Goal: Information Seeking & Learning: Understand process/instructions

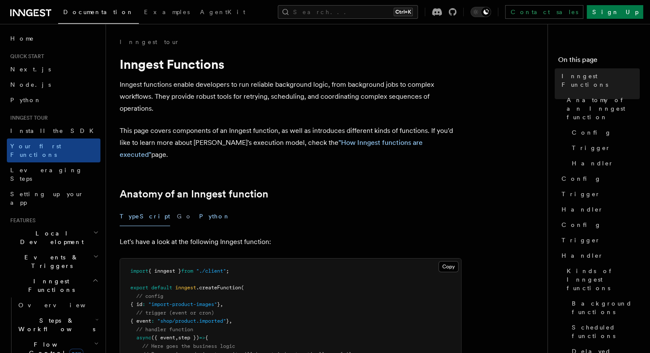
click at [199, 207] on button "Python" at bounding box center [214, 216] width 31 height 19
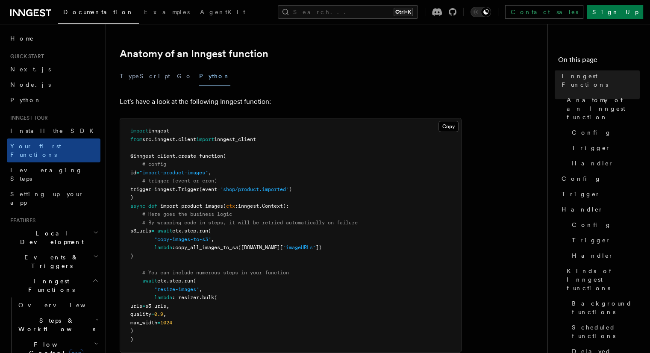
scroll to position [161, 0]
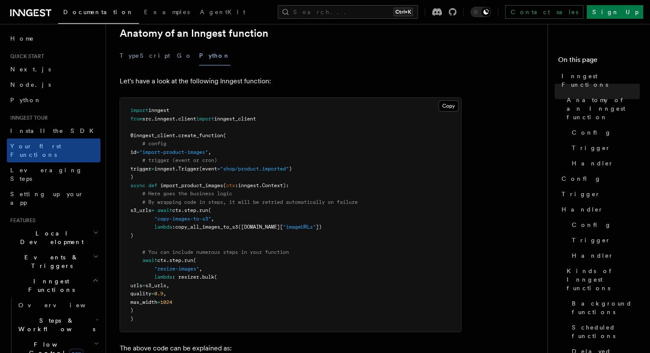
click at [179, 160] on pre "import inngest from src . inngest . client import inngest_client @inngest_clien…" at bounding box center [290, 215] width 341 height 234
click at [178, 166] on span "inngest." at bounding box center [166, 169] width 24 height 6
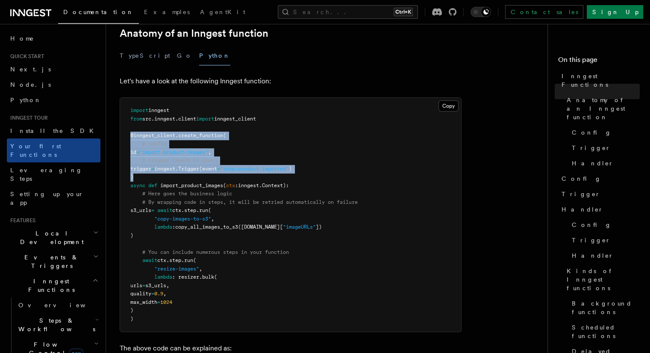
drag, startPoint x: 141, startPoint y: 166, endPoint x: 123, endPoint y: 125, distance: 44.2
click at [123, 125] on pre "import inngest from src . inngest . client import inngest_client @inngest_clien…" at bounding box center [290, 215] width 341 height 234
click at [447, 100] on button "Copy Copied" at bounding box center [449, 105] width 20 height 11
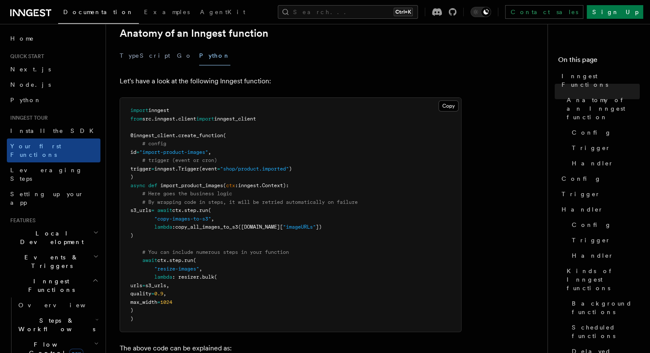
click at [375, 181] on pre "import inngest from src . inngest . client import inngest_client @inngest_clien…" at bounding box center [290, 215] width 341 height 234
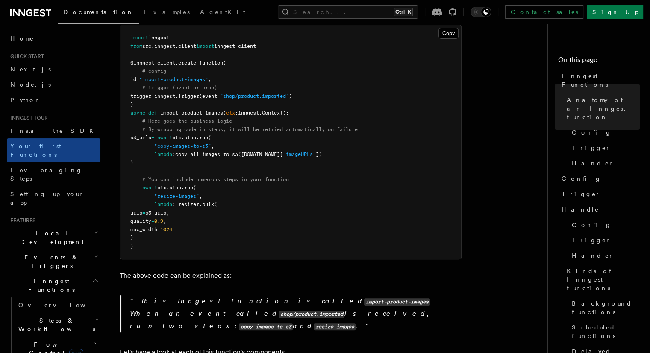
scroll to position [230, 0]
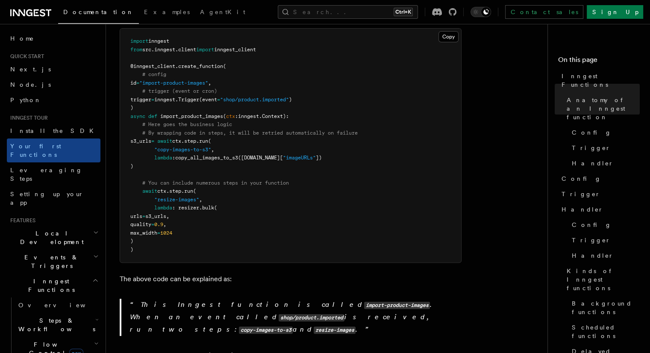
click at [175, 97] on span "inngest." at bounding box center [166, 100] width 24 height 6
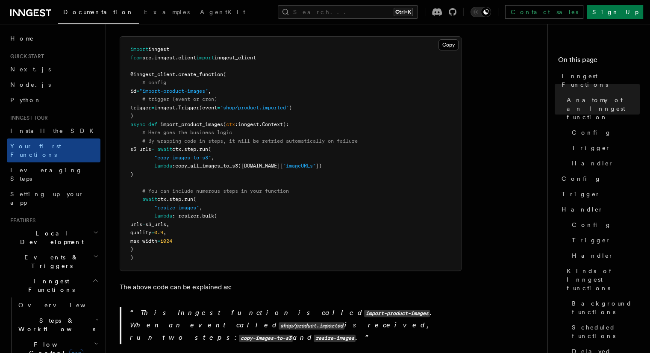
click at [178, 105] on span "inngest." at bounding box center [166, 108] width 24 height 6
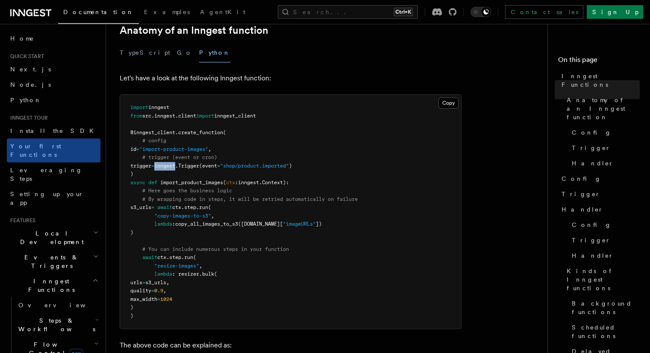
scroll to position [166, 0]
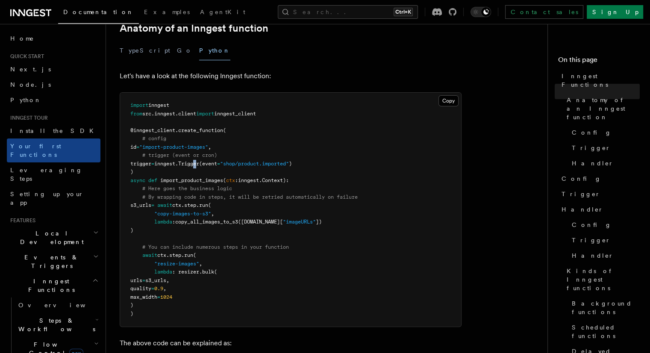
drag, startPoint x: 209, startPoint y: 156, endPoint x: 204, endPoint y: 152, distance: 5.8
click at [204, 152] on pre "import inngest from src . inngest . client import inngest_client @inngest_clien…" at bounding box center [290, 210] width 341 height 234
click at [199, 161] on span "Trigger" at bounding box center [188, 164] width 21 height 6
click at [178, 161] on span "inngest." at bounding box center [166, 164] width 24 height 6
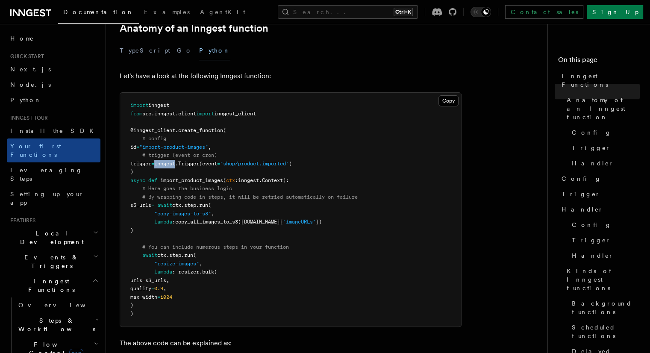
click at [178, 161] on span "inngest." at bounding box center [166, 164] width 24 height 6
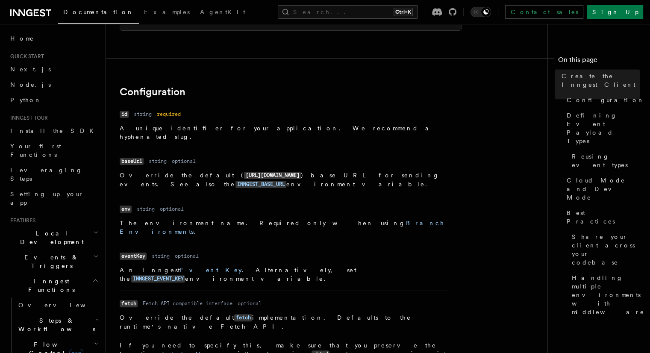
scroll to position [275, 0]
